Goal: Task Accomplishment & Management: Use online tool/utility

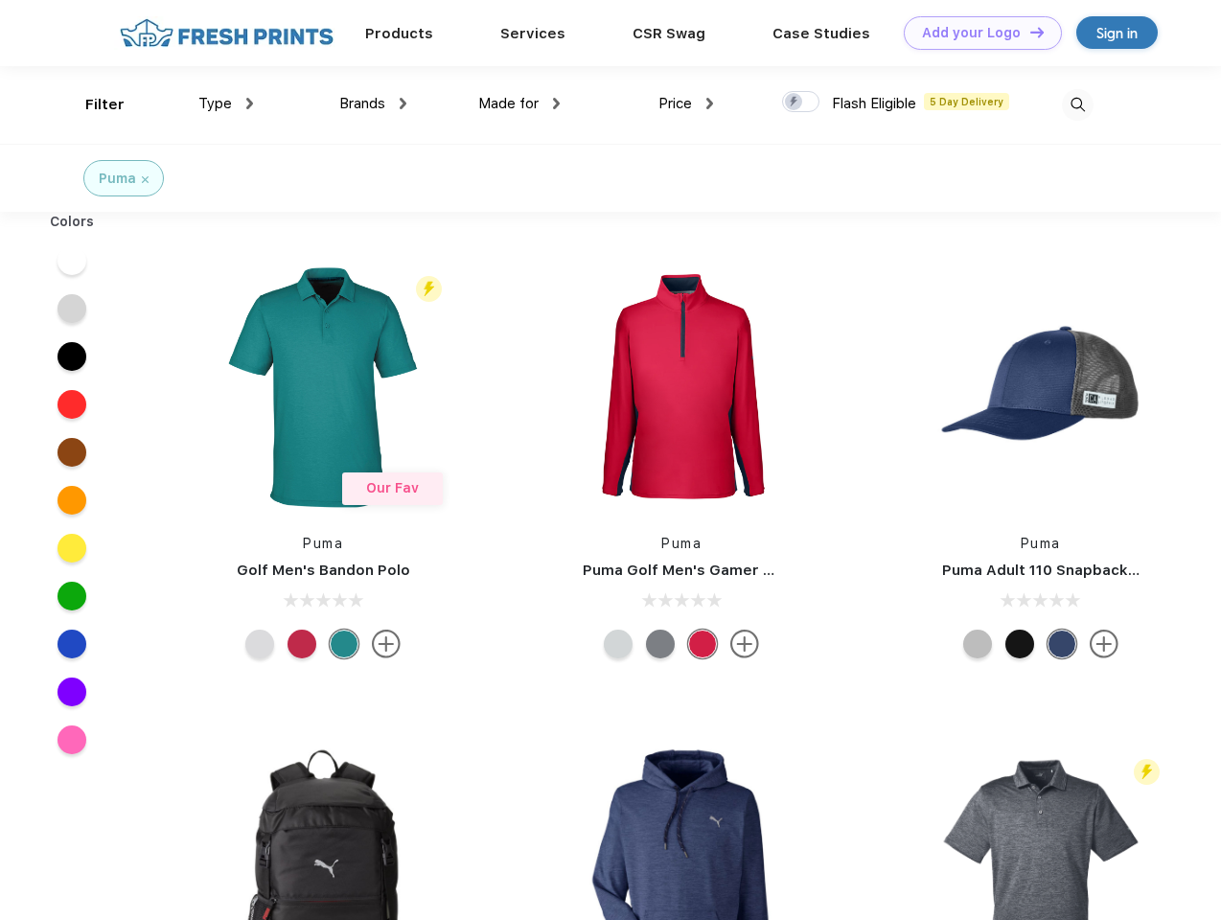
click at [976, 33] on link "Add your Logo Design Tool" at bounding box center [983, 33] width 158 height 34
click at [0, 0] on div "Design Tool" at bounding box center [0, 0] width 0 height 0
click at [1029, 32] on link "Add your Logo Design Tool" at bounding box center [983, 33] width 158 height 34
click at [92, 104] on div "Filter" at bounding box center [104, 105] width 39 height 22
click at [226, 104] on span "Type" at bounding box center [215, 103] width 34 height 17
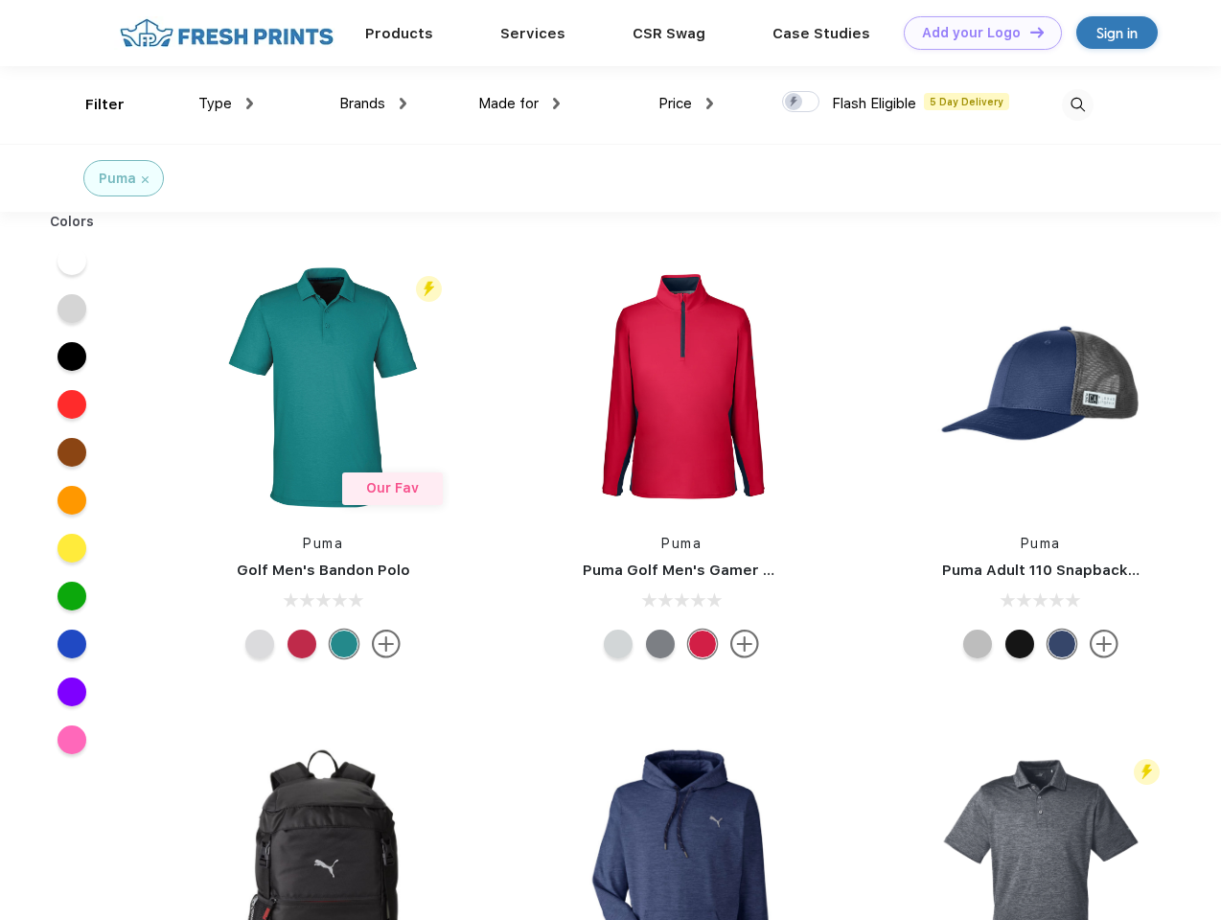
click at [373, 104] on span "Brands" at bounding box center [362, 103] width 46 height 17
click at [520, 104] on span "Made for" at bounding box center [508, 103] width 60 height 17
click at [686, 104] on span "Price" at bounding box center [676, 103] width 34 height 17
click at [801, 103] on div at bounding box center [800, 101] width 37 height 21
click at [795, 103] on input "checkbox" at bounding box center [788, 96] width 12 height 12
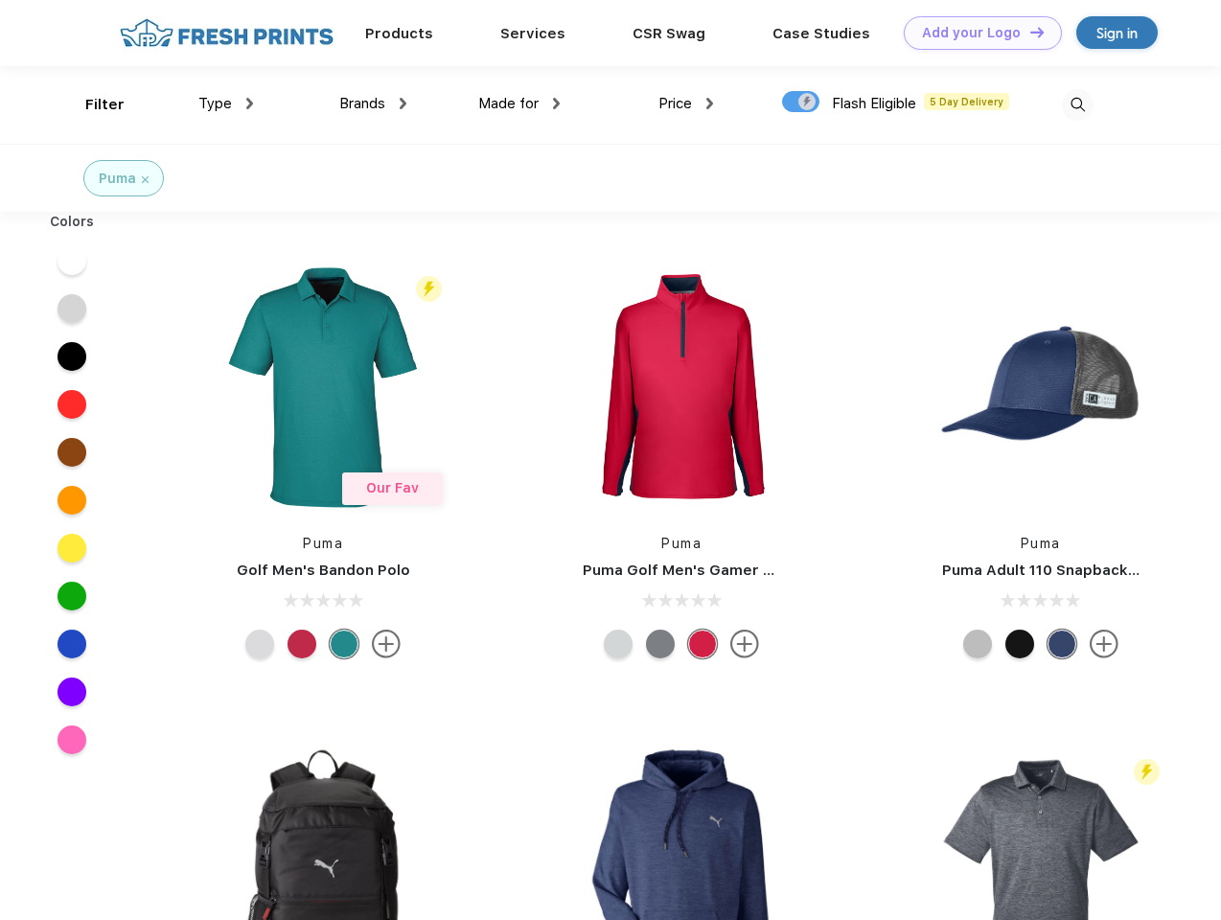
click at [1077, 104] on img at bounding box center [1078, 105] width 32 height 32
